Goal: Transaction & Acquisition: Book appointment/travel/reservation

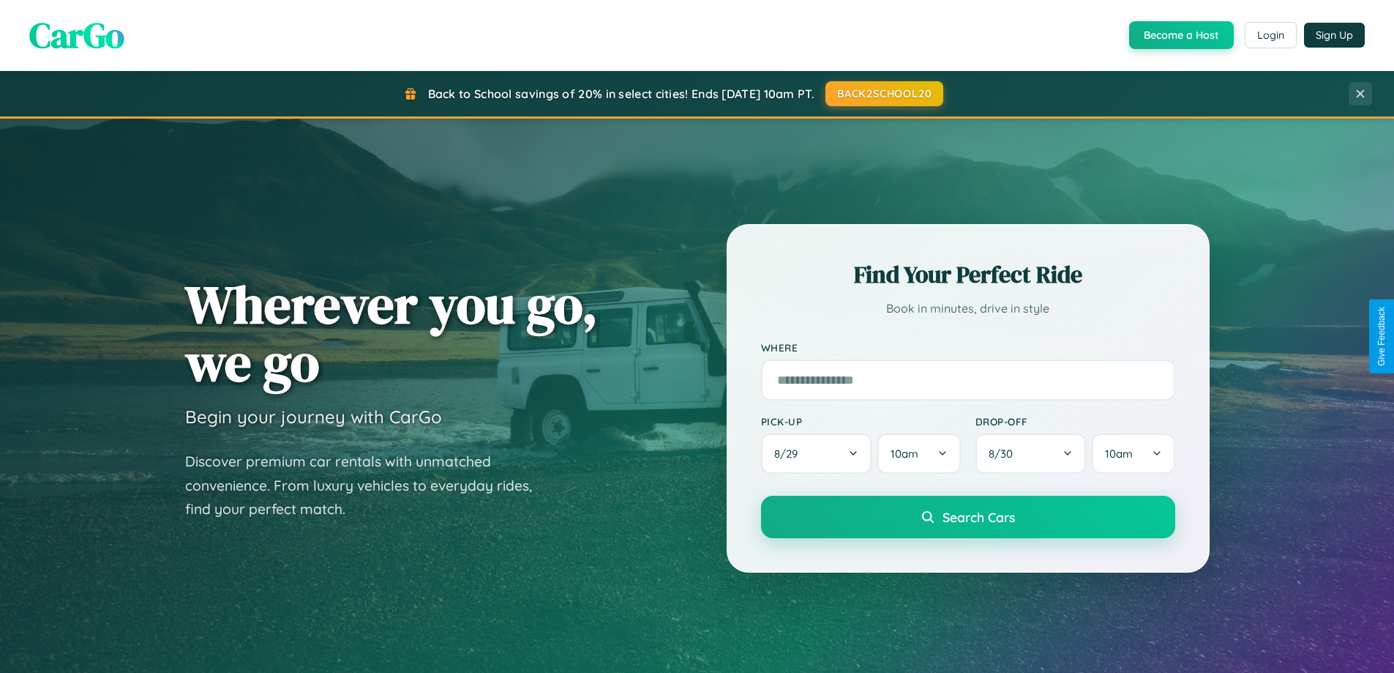
scroll to position [1007, 0]
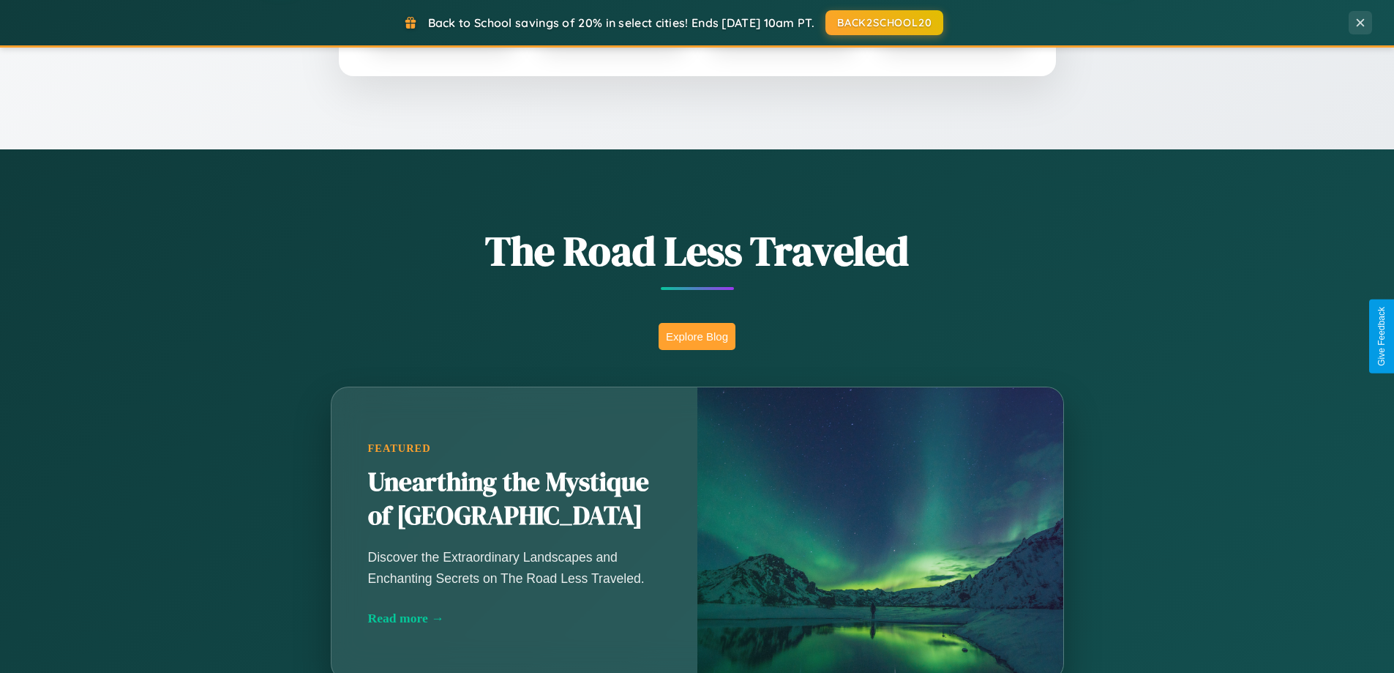
click at [697, 336] on button "Explore Blog" at bounding box center [697, 336] width 77 height 27
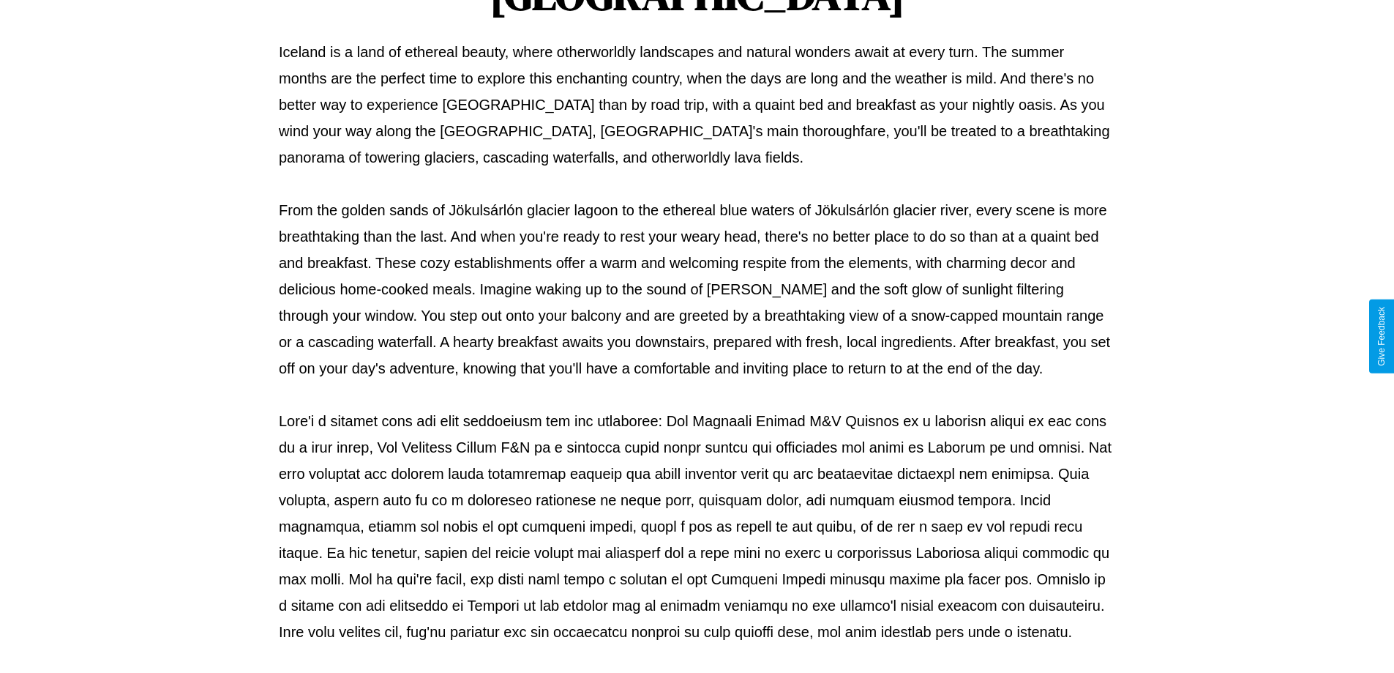
scroll to position [474, 0]
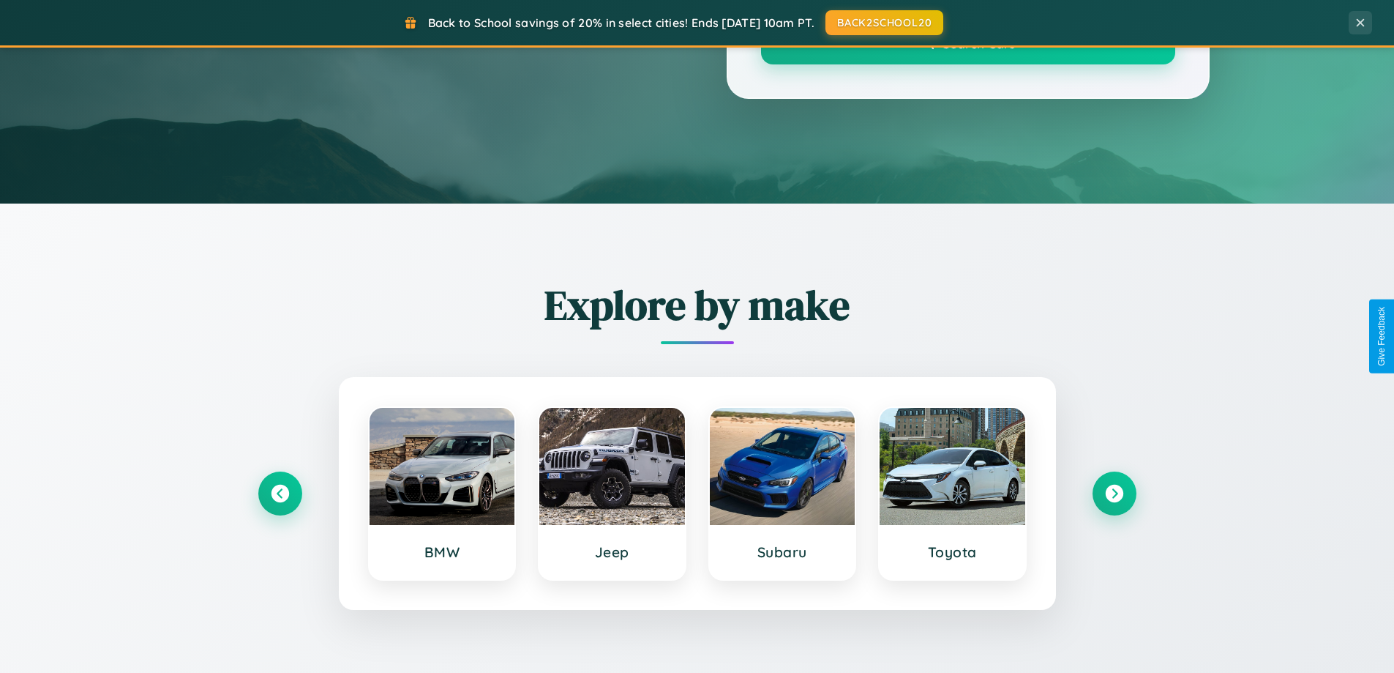
scroll to position [1007, 0]
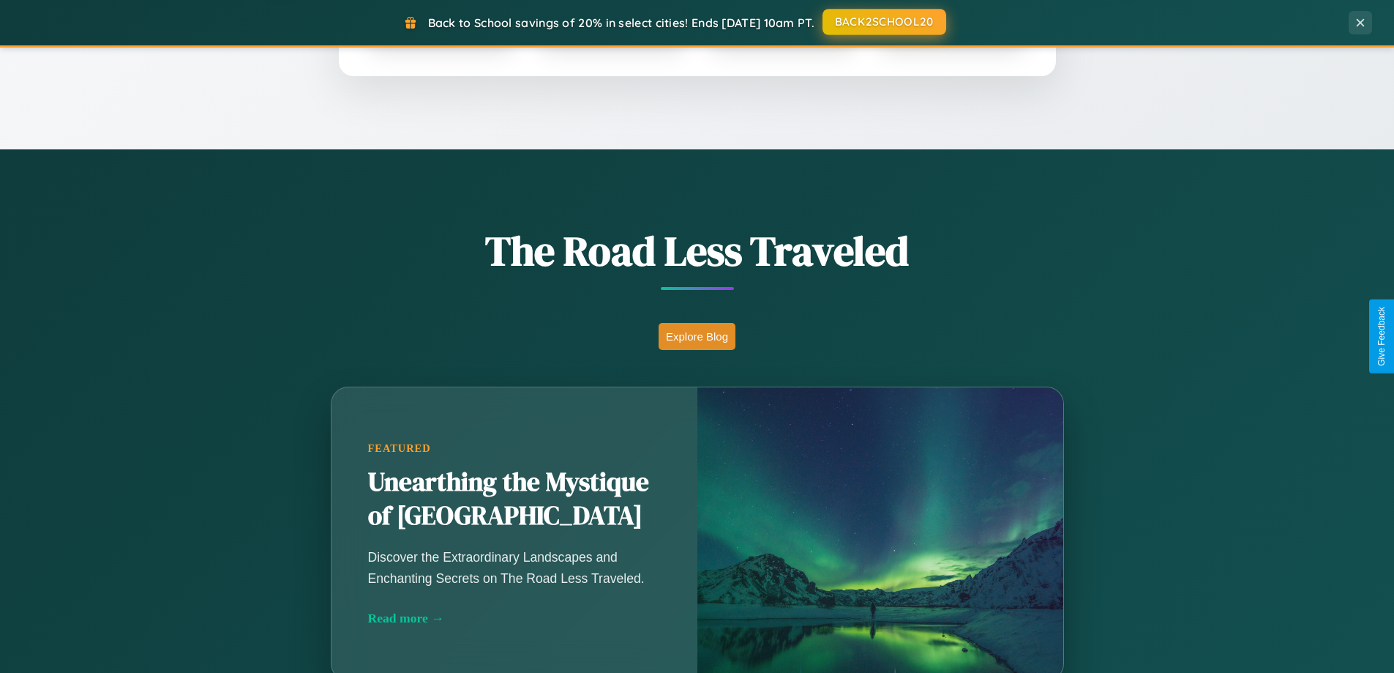
click at [883, 22] on button "BACK2SCHOOL20" at bounding box center [885, 22] width 124 height 26
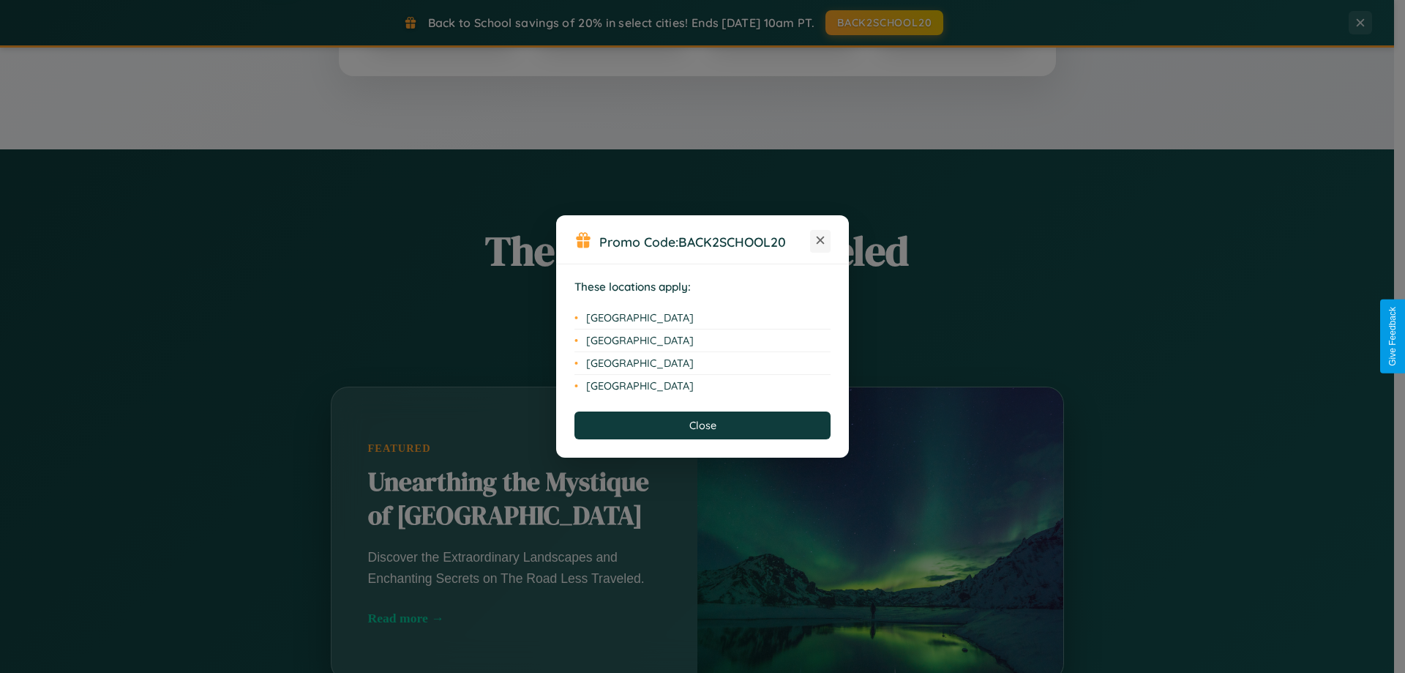
click at [820, 241] on icon at bounding box center [821, 240] width 8 height 8
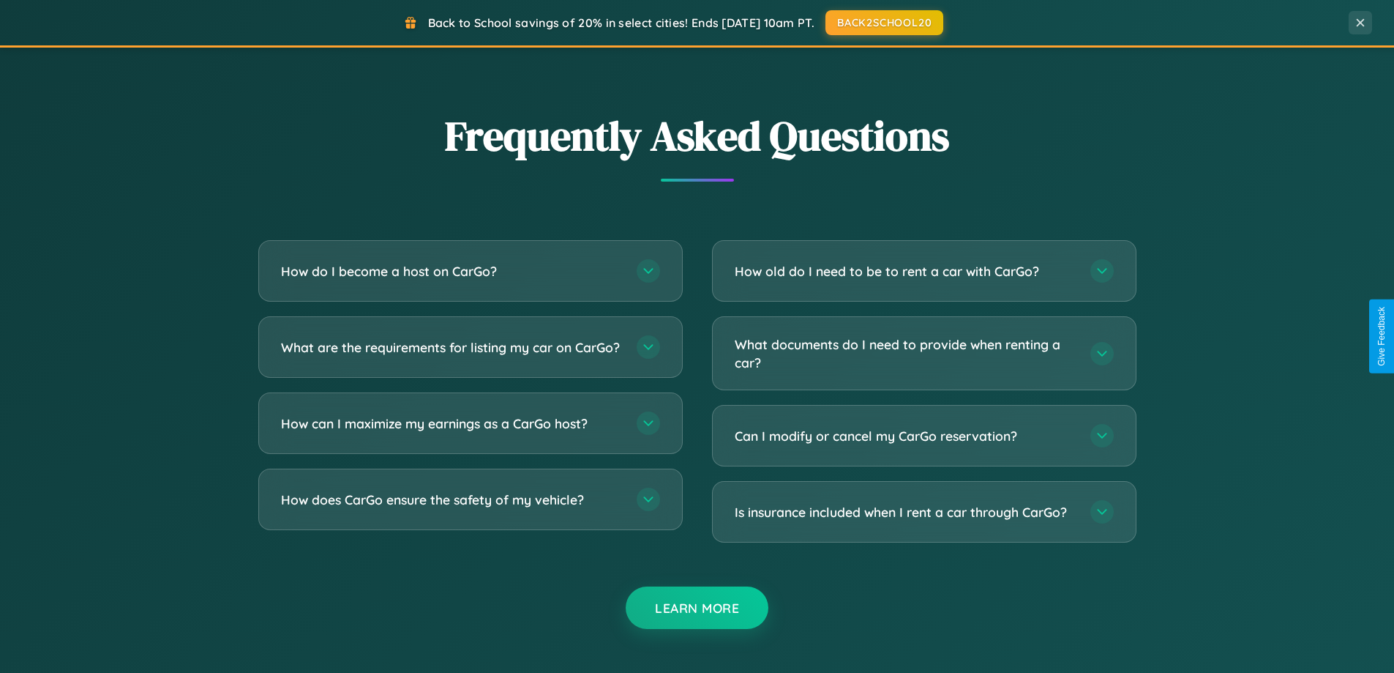
scroll to position [2816, 0]
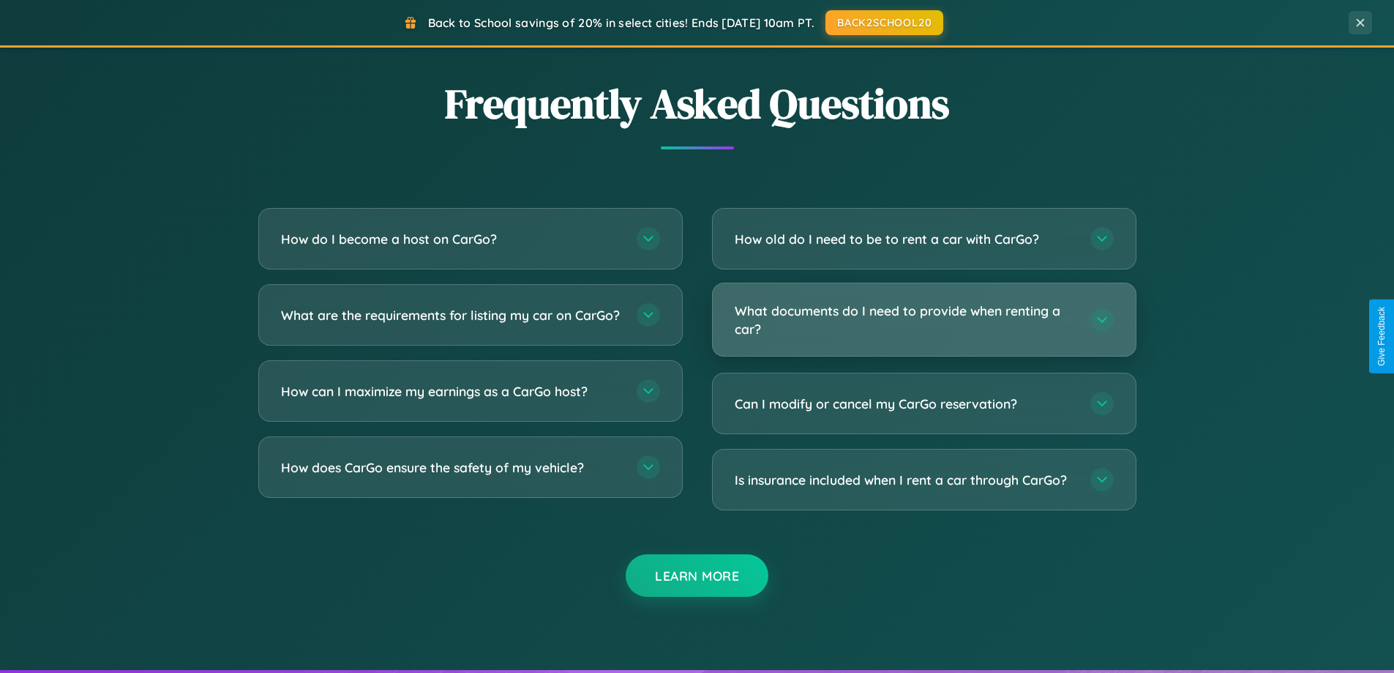
click at [924, 320] on h3 "What documents do I need to provide when renting a car?" at bounding box center [905, 320] width 341 height 36
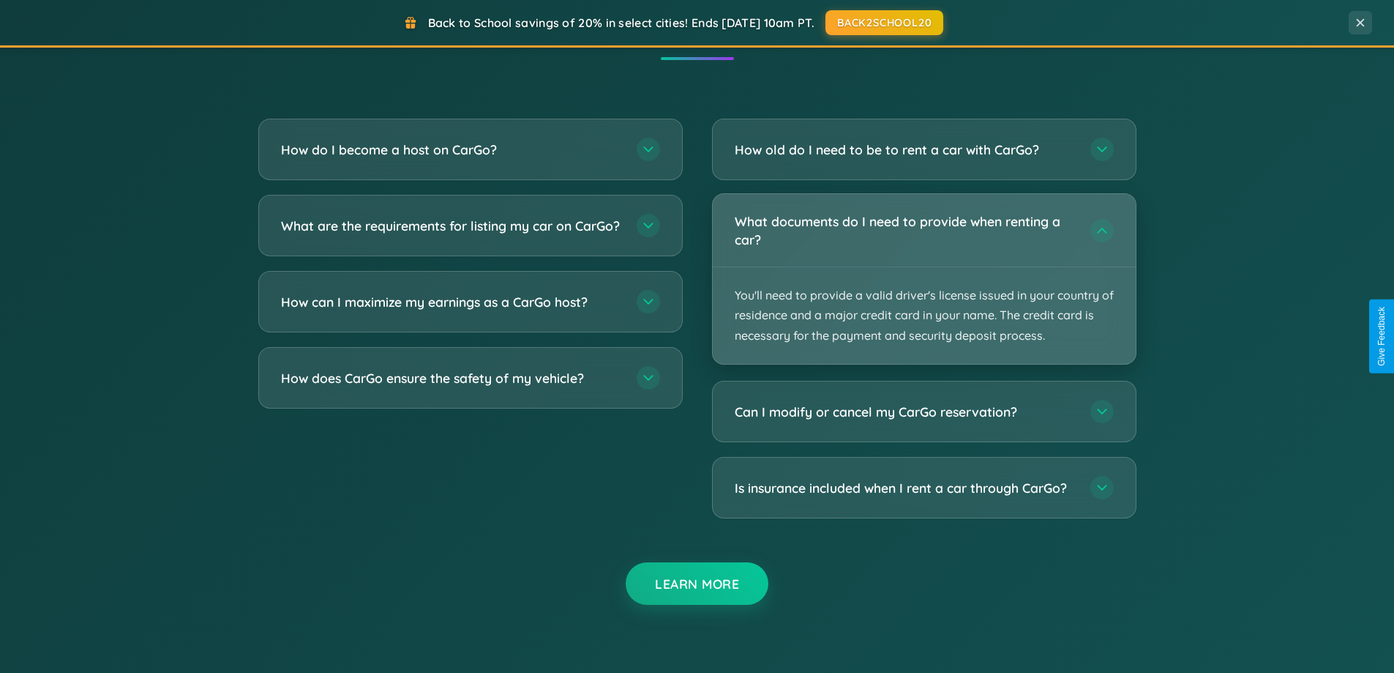
scroll to position [2488, 0]
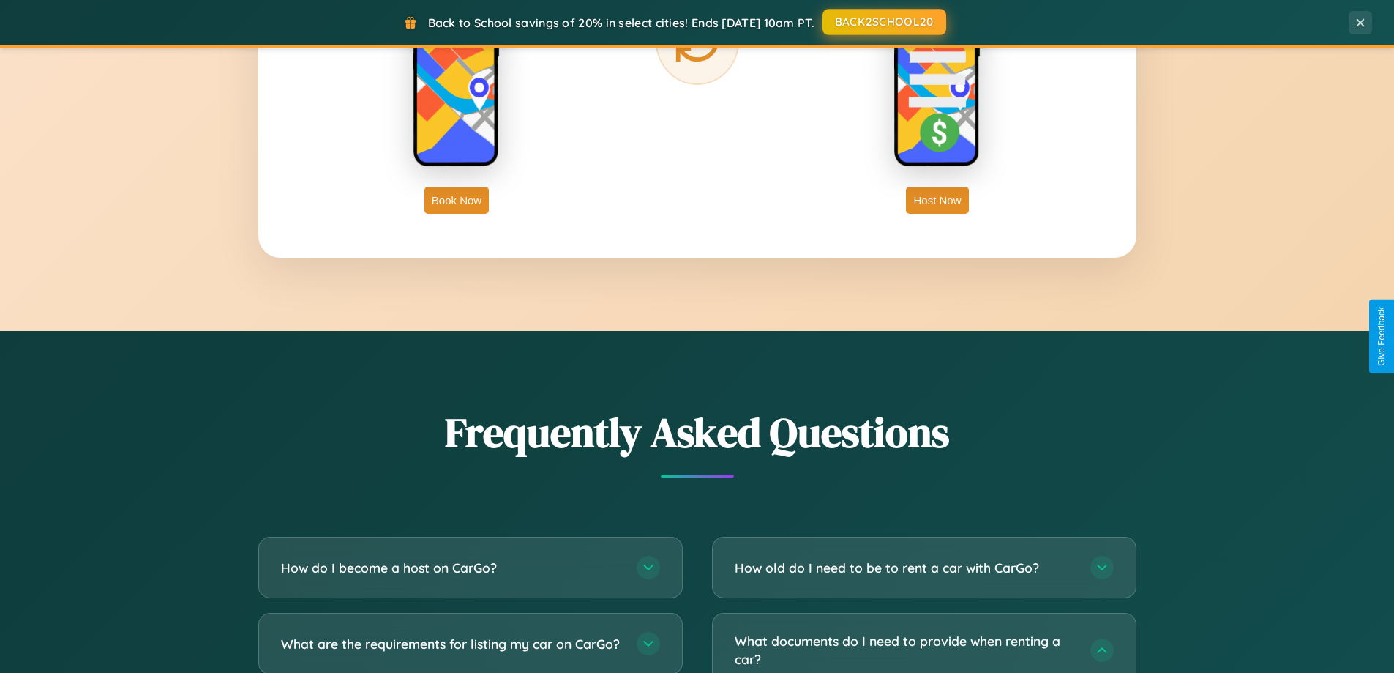
click at [883, 22] on button "BACK2SCHOOL20" at bounding box center [885, 22] width 124 height 26
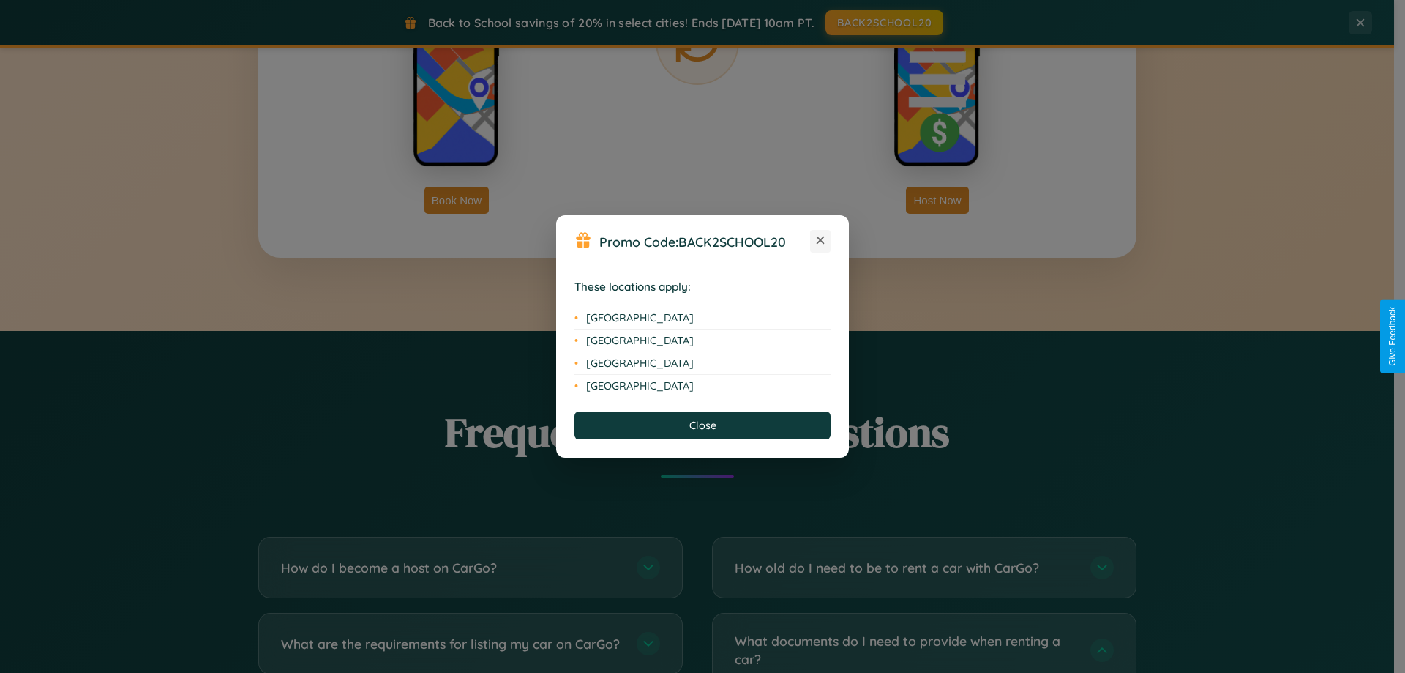
click at [820, 241] on icon at bounding box center [821, 240] width 8 height 8
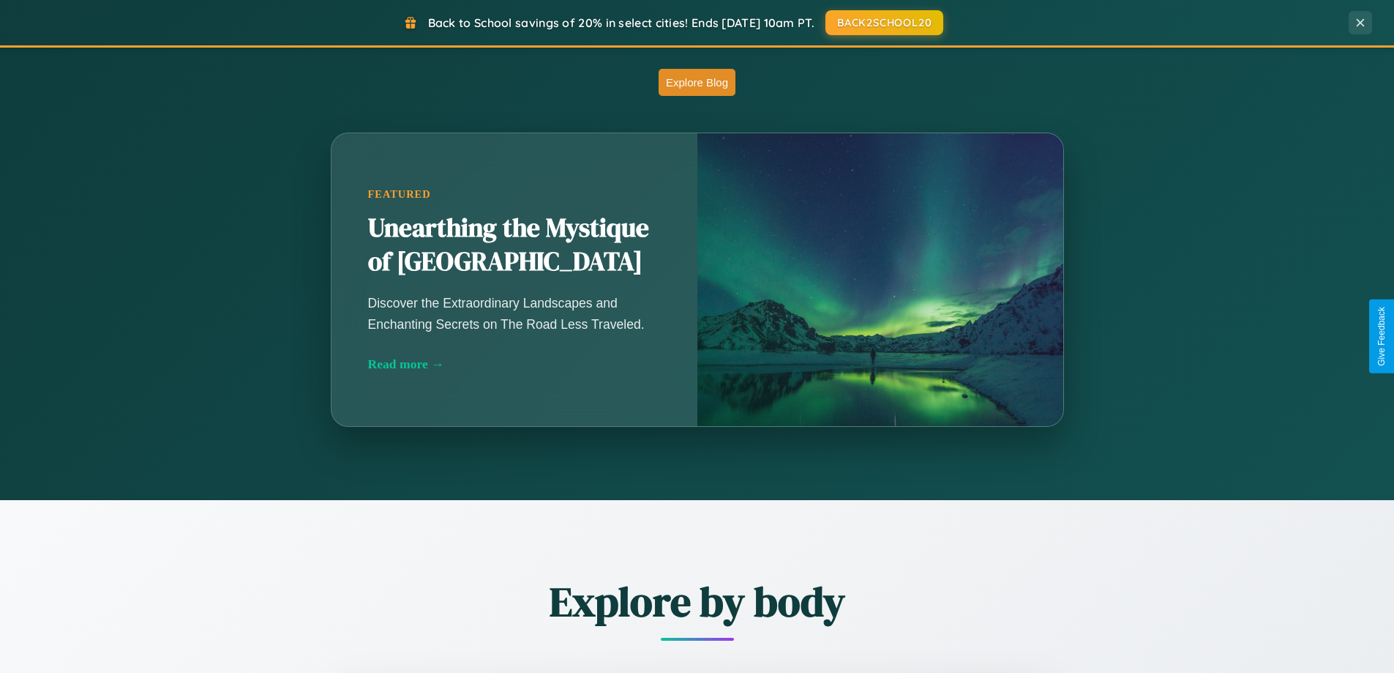
scroll to position [631, 0]
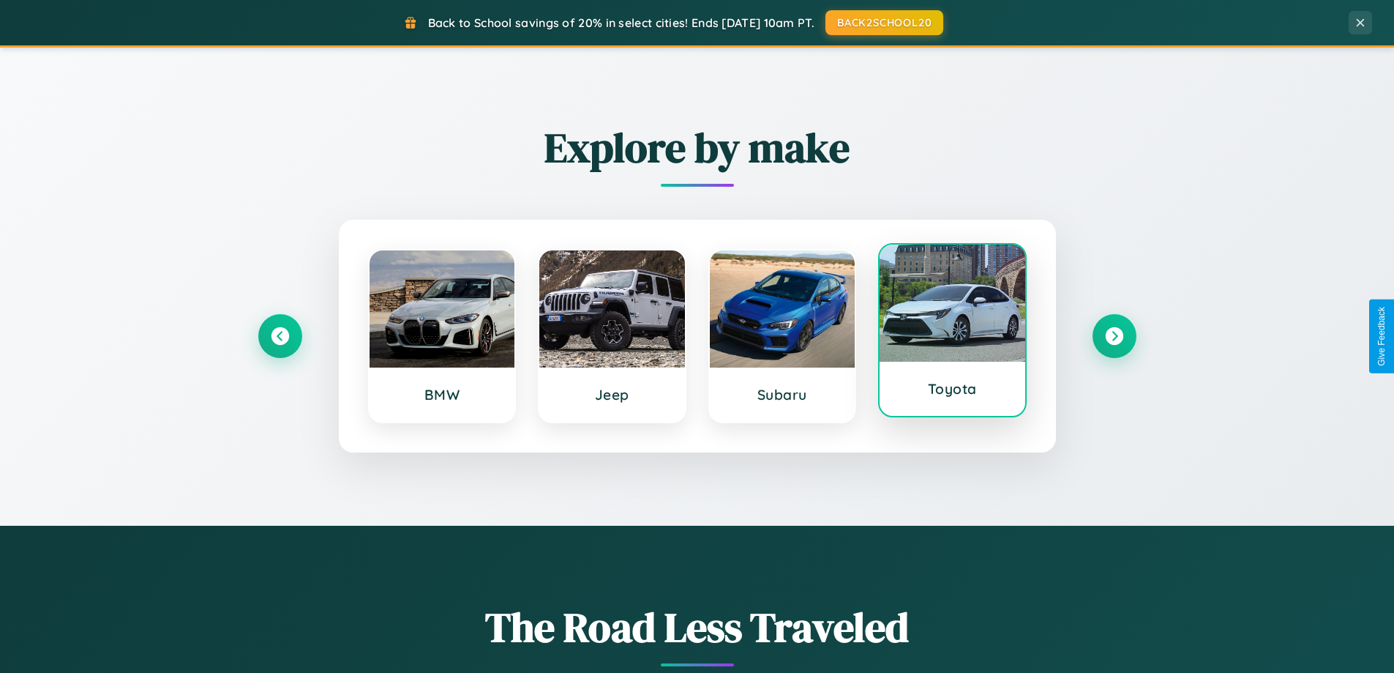
click at [952, 331] on div at bounding box center [953, 302] width 146 height 117
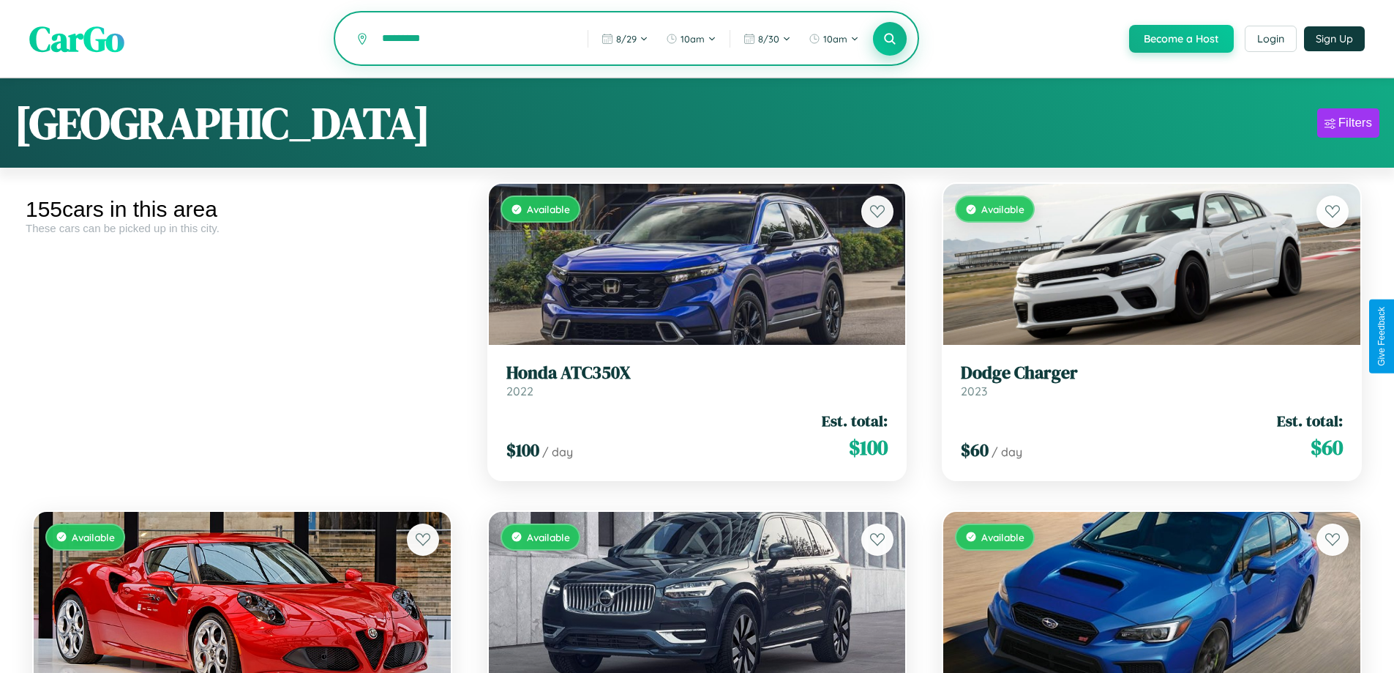
type input "*********"
click at [889, 40] on icon at bounding box center [890, 38] width 14 height 14
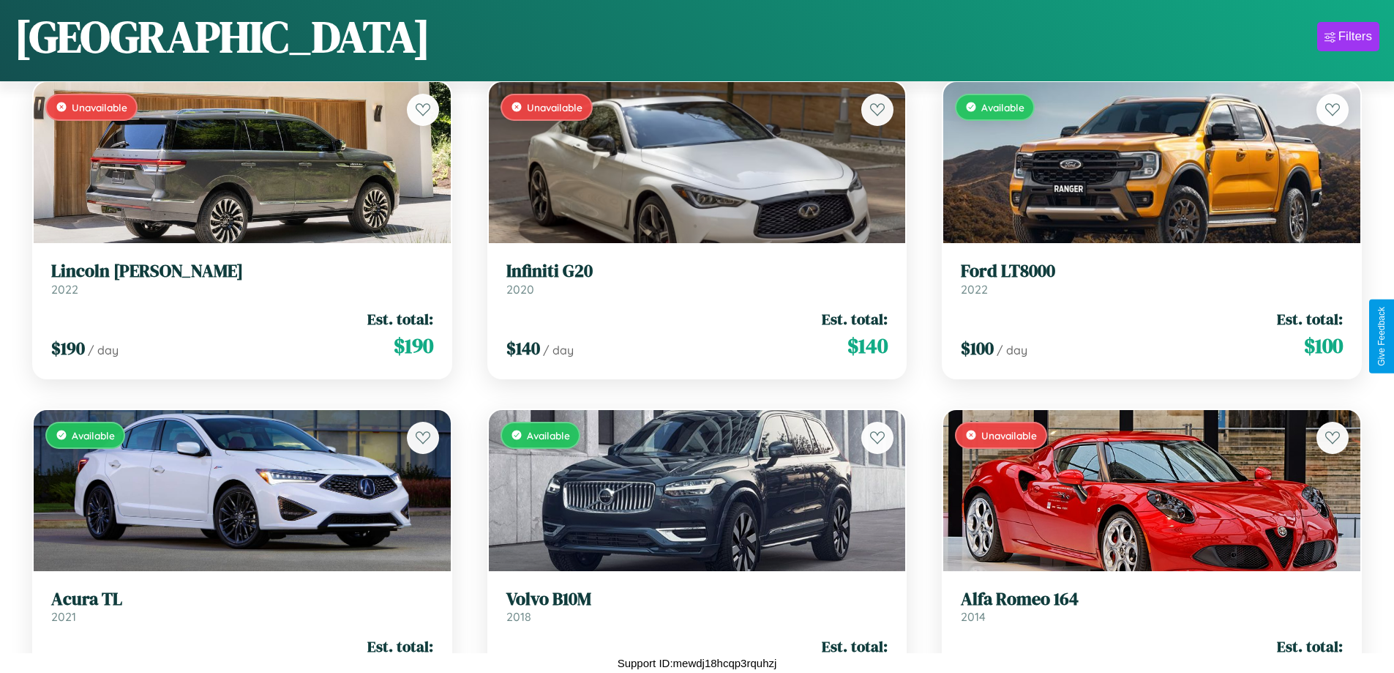
scroll to position [1189, 0]
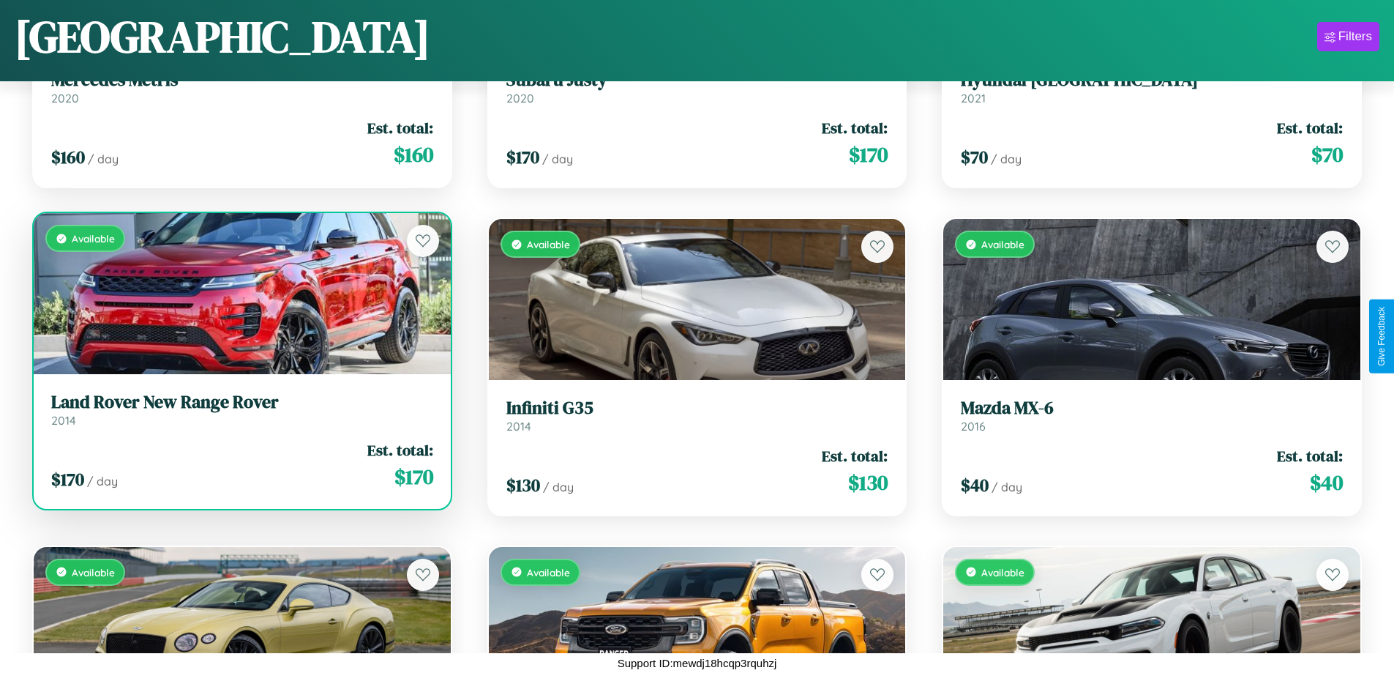
click at [240, 412] on h3 "Land Rover New Range Rover" at bounding box center [242, 402] width 382 height 21
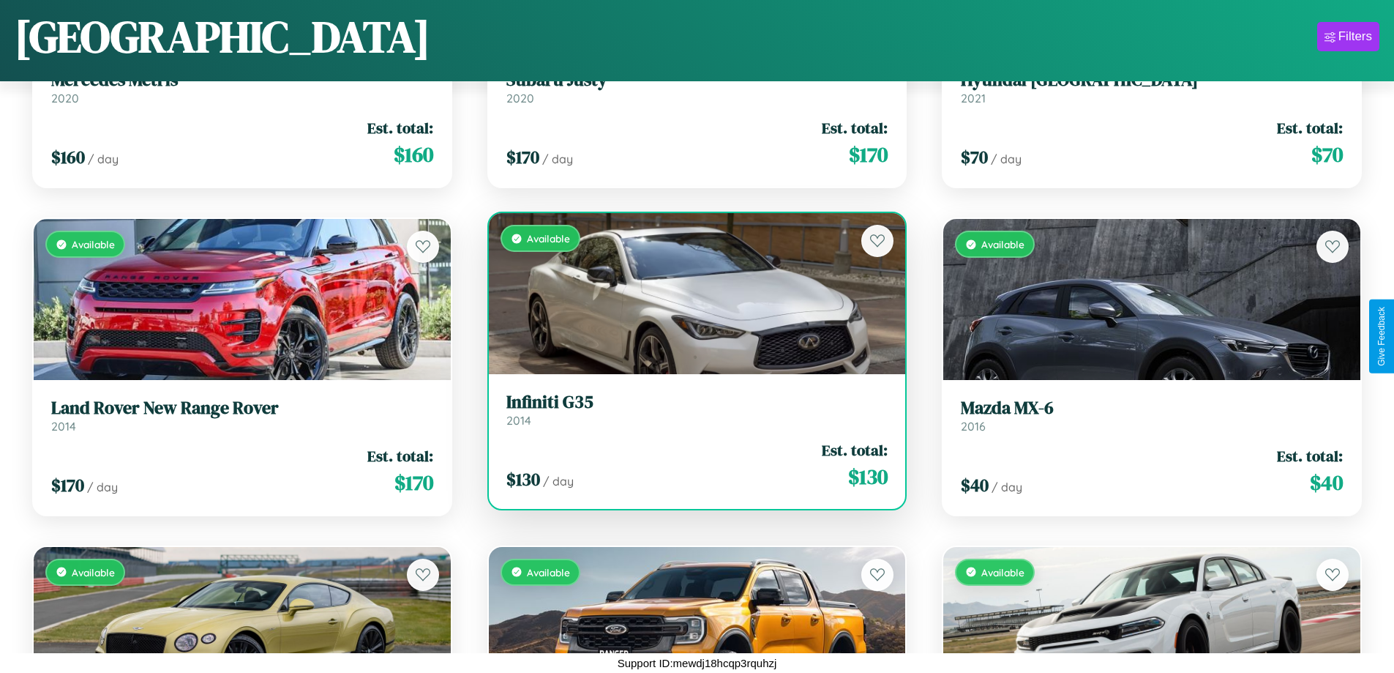
scroll to position [12987, 0]
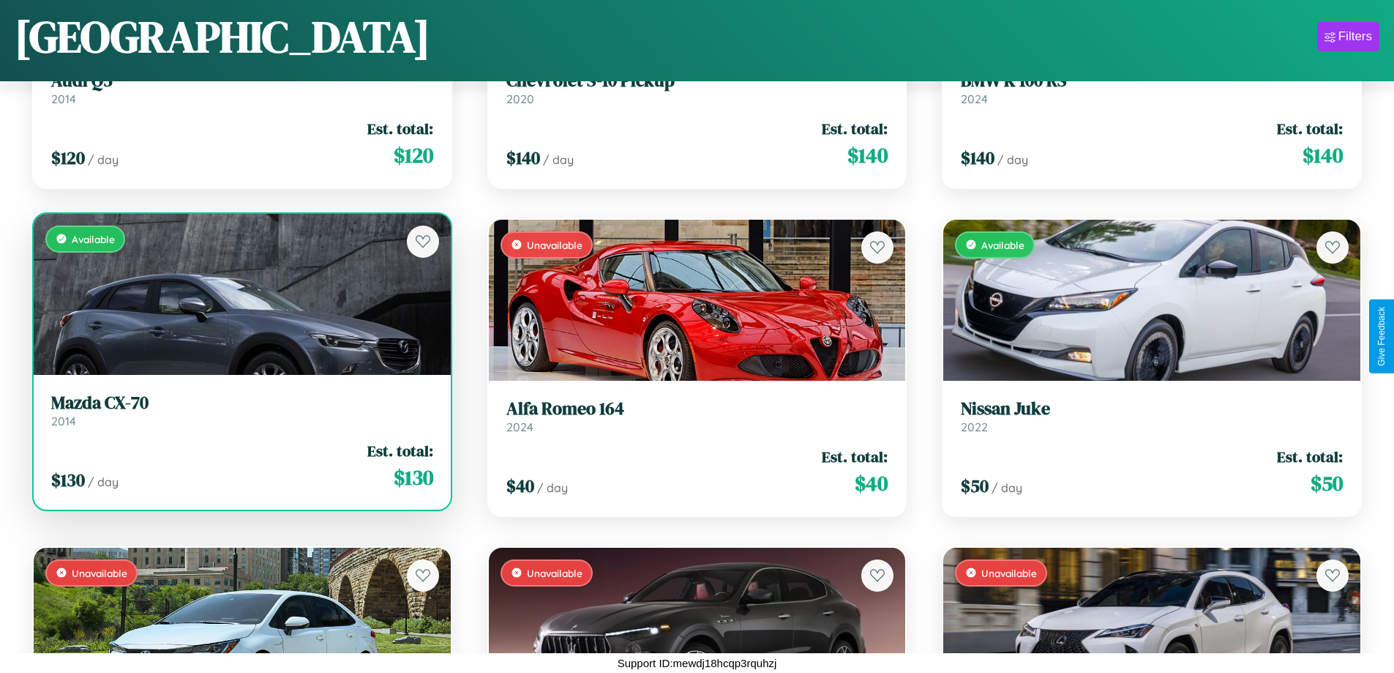
click at [240, 410] on h3 "Mazda CX-70" at bounding box center [242, 402] width 382 height 21
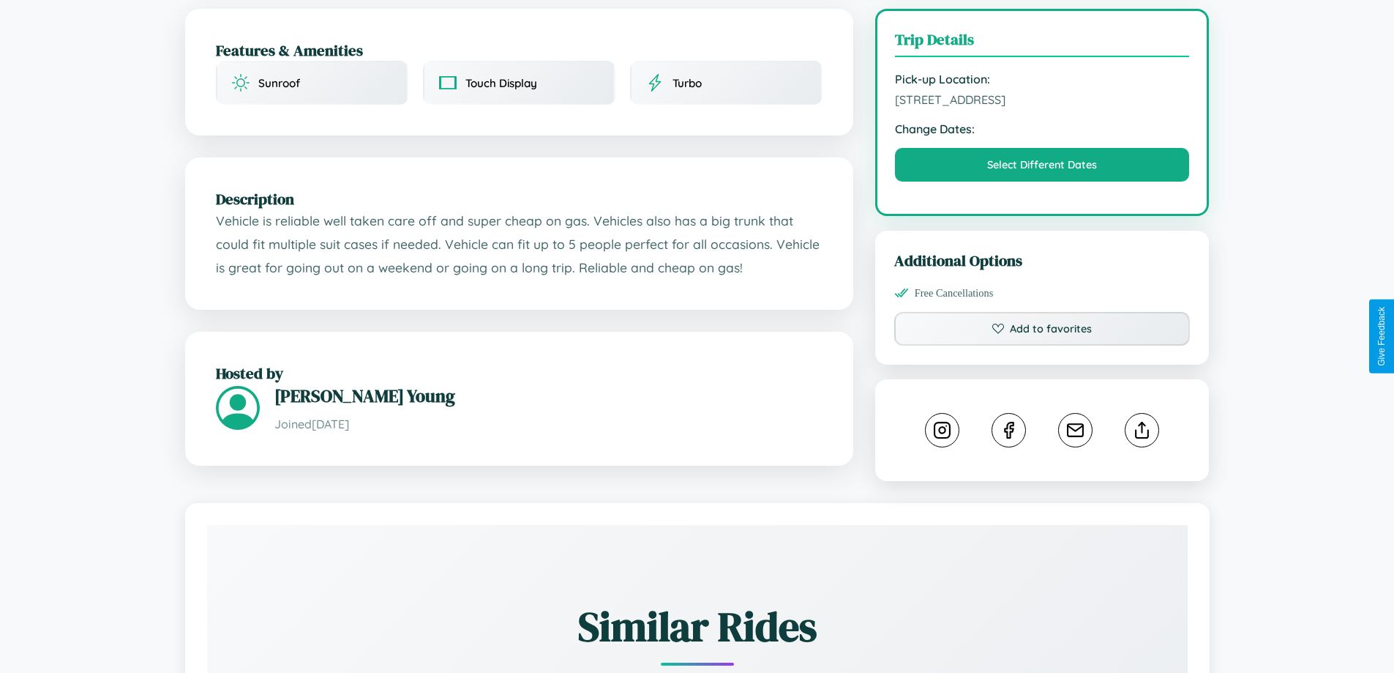
scroll to position [493, 0]
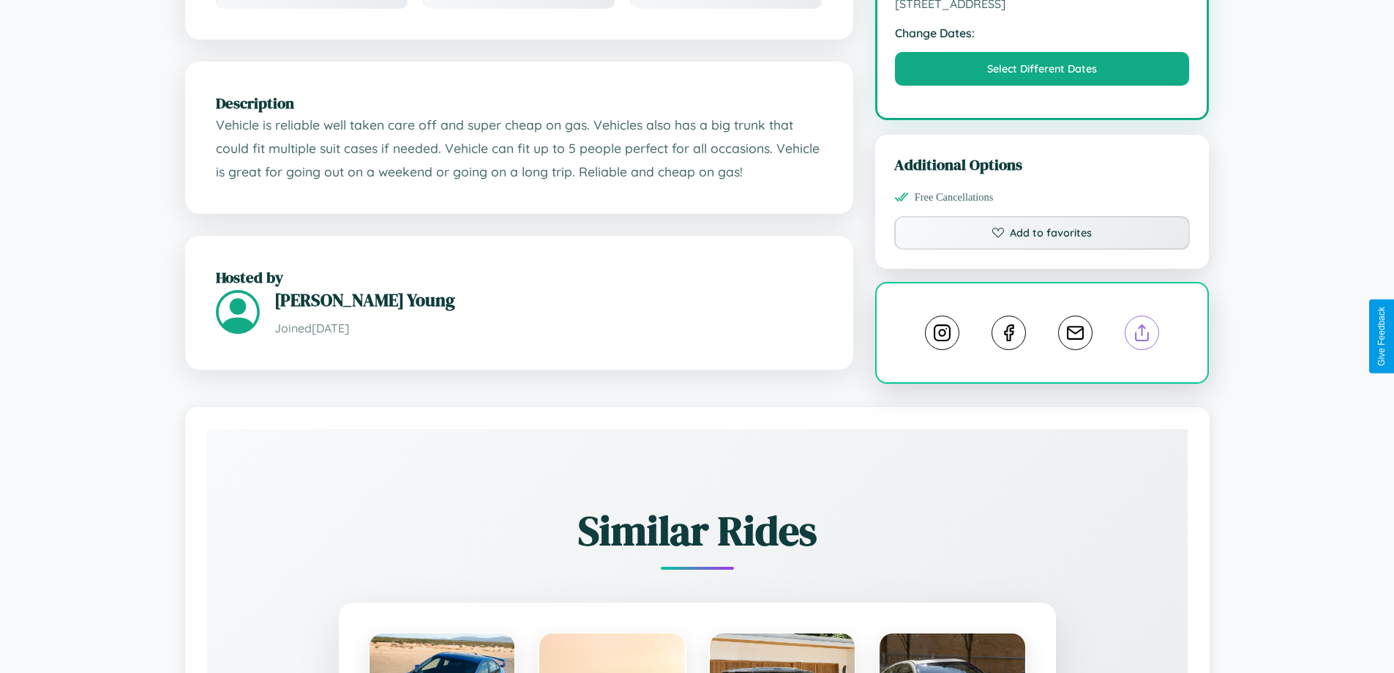
click at [1142, 335] on line at bounding box center [1142, 330] width 0 height 10
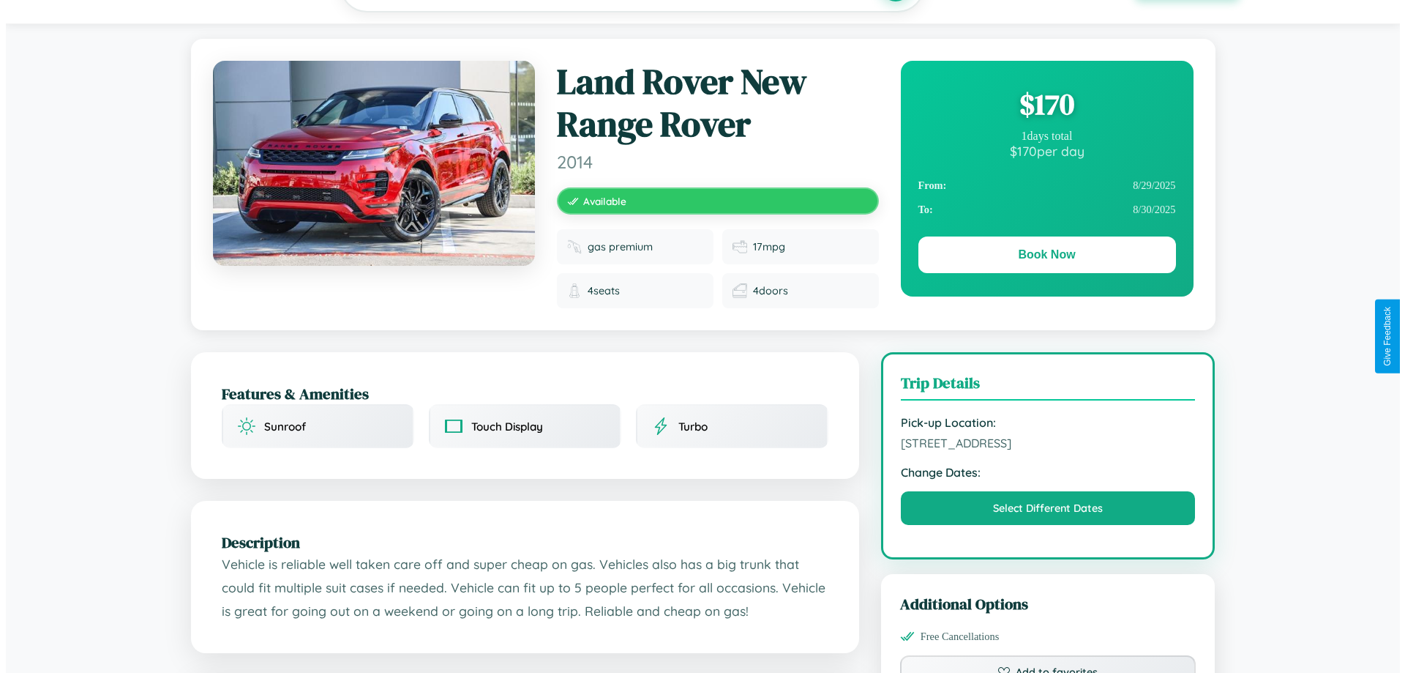
scroll to position [0, 0]
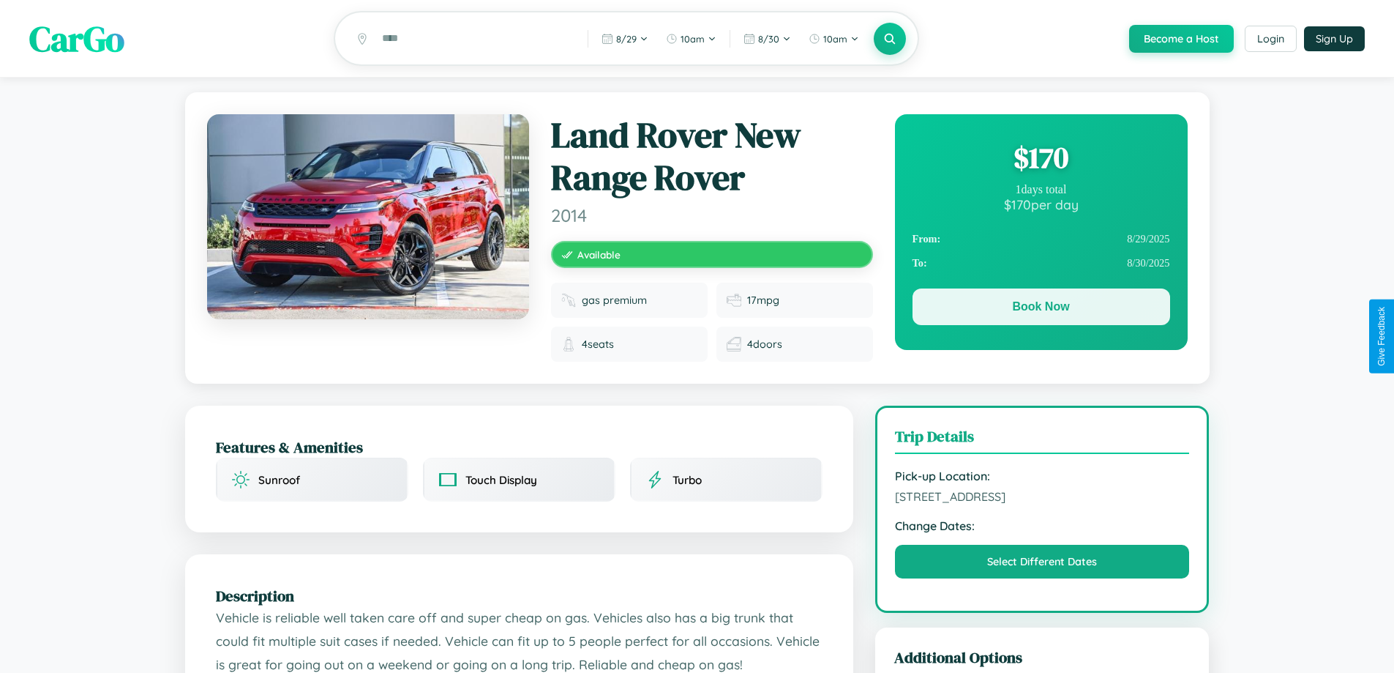
click at [1041, 309] on button "Book Now" at bounding box center [1042, 306] width 258 height 37
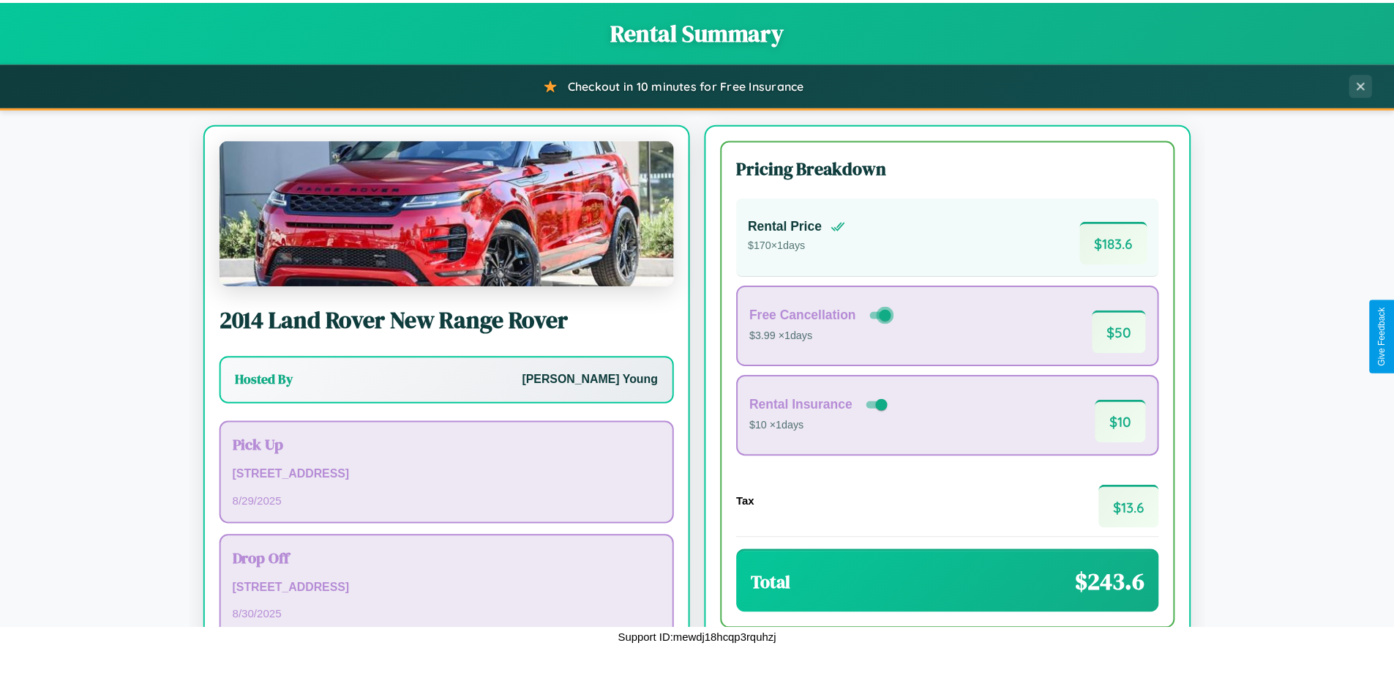
scroll to position [100, 0]
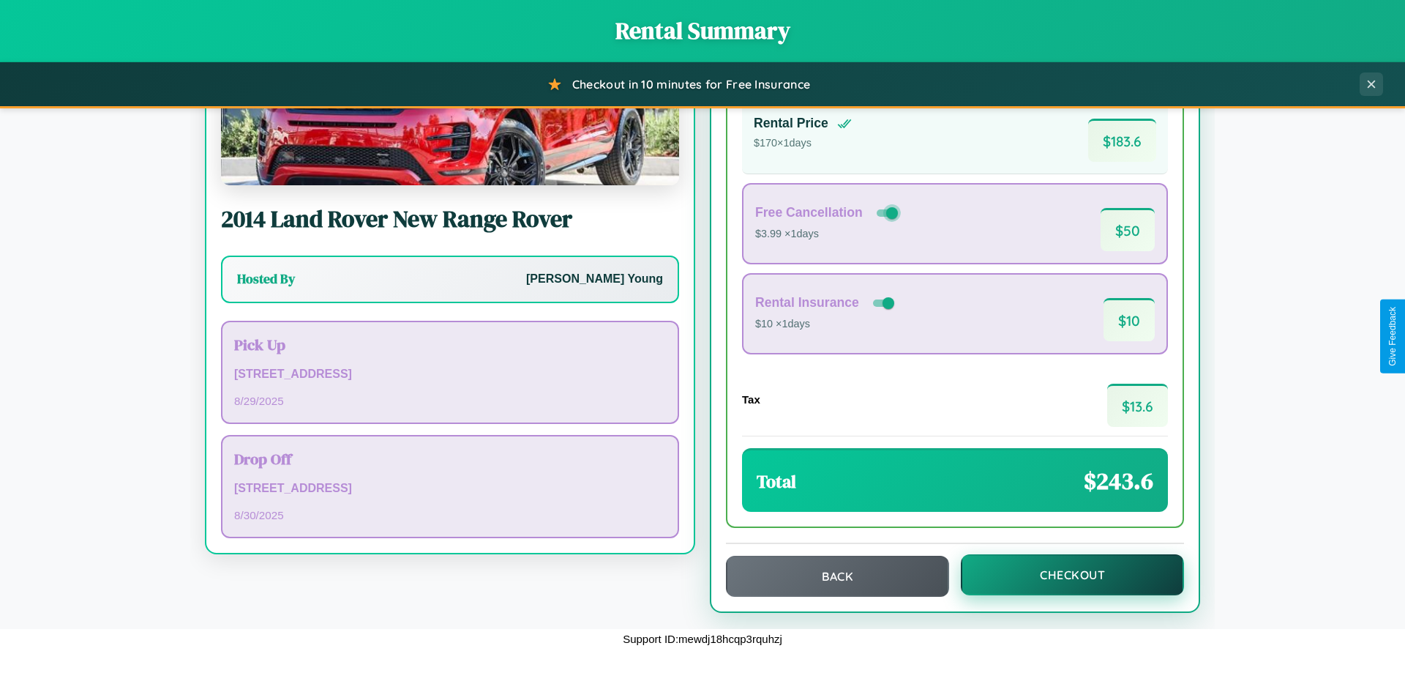
click at [1063, 575] on button "Checkout" at bounding box center [1072, 574] width 223 height 41
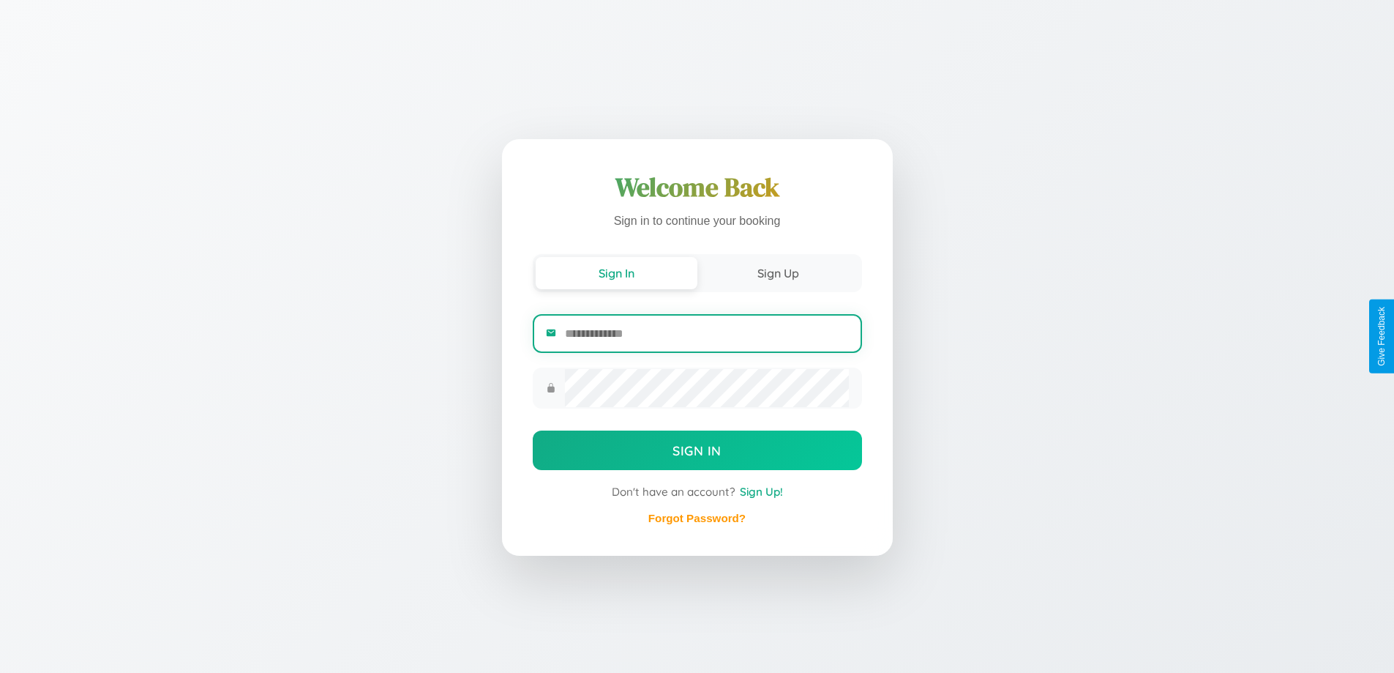
click at [706, 334] on input "email" at bounding box center [706, 333] width 283 height 36
type input "**********"
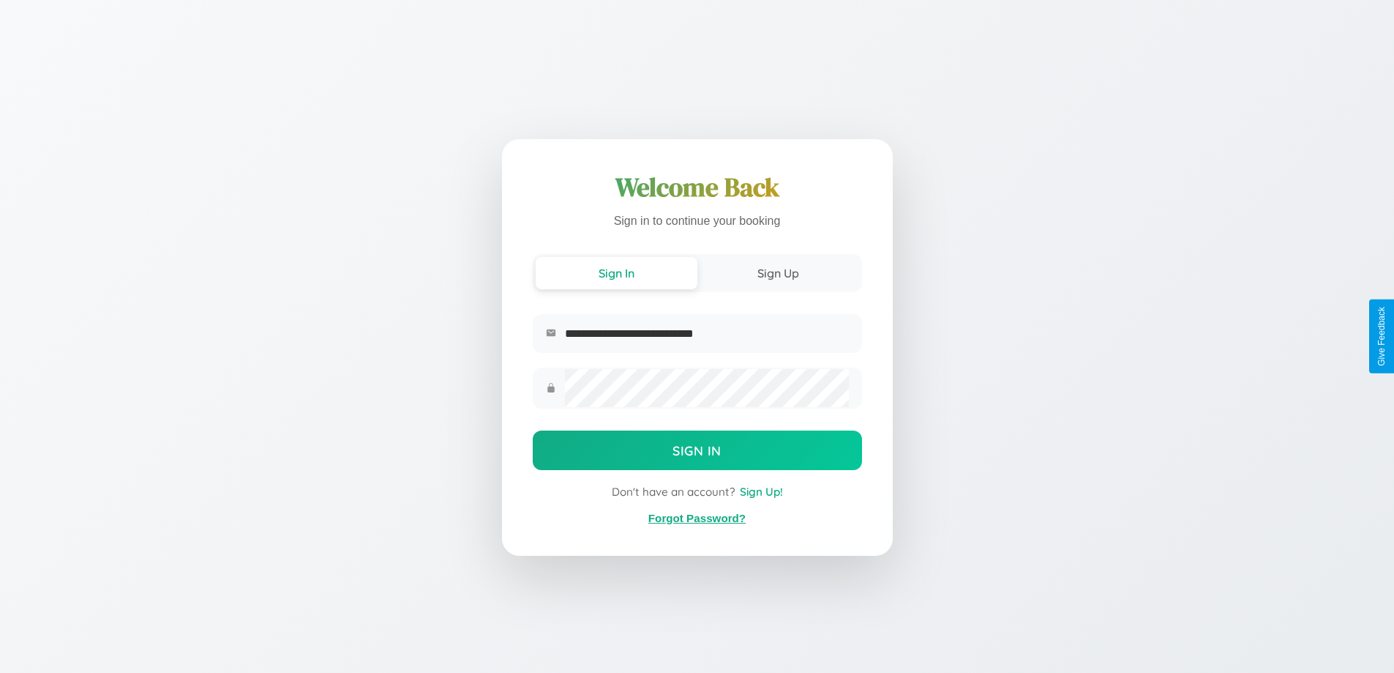
click at [697, 518] on link "Forgot Password?" at bounding box center [696, 518] width 97 height 12
